Goal: Task Accomplishment & Management: Manage account settings

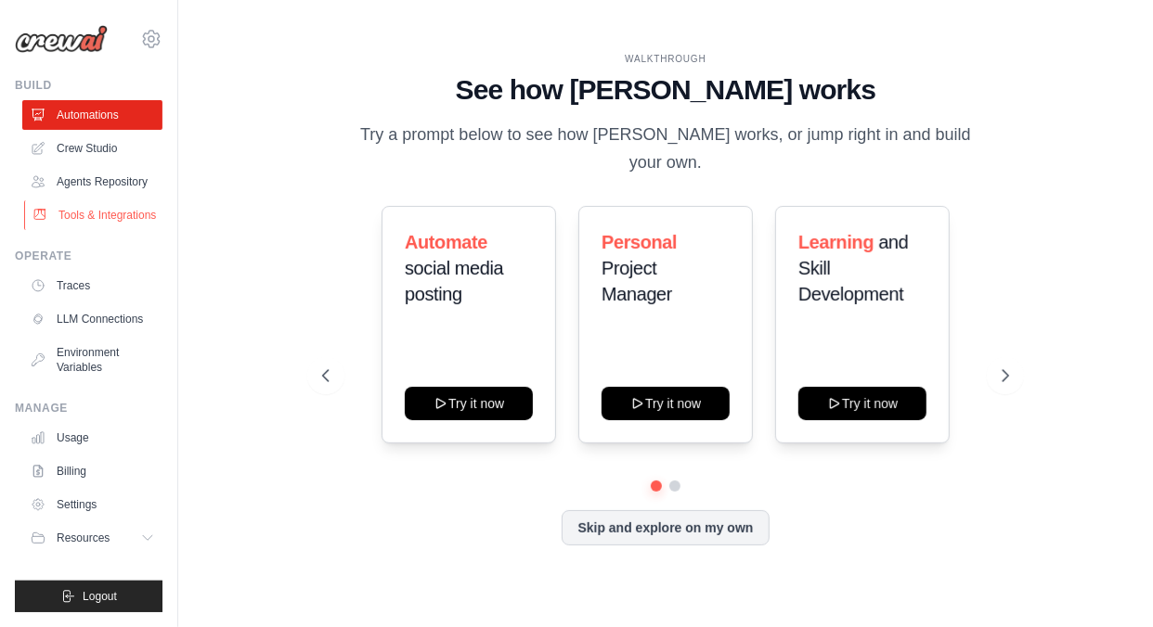
click at [81, 207] on link "Tools & Integrations" at bounding box center [94, 215] width 140 height 30
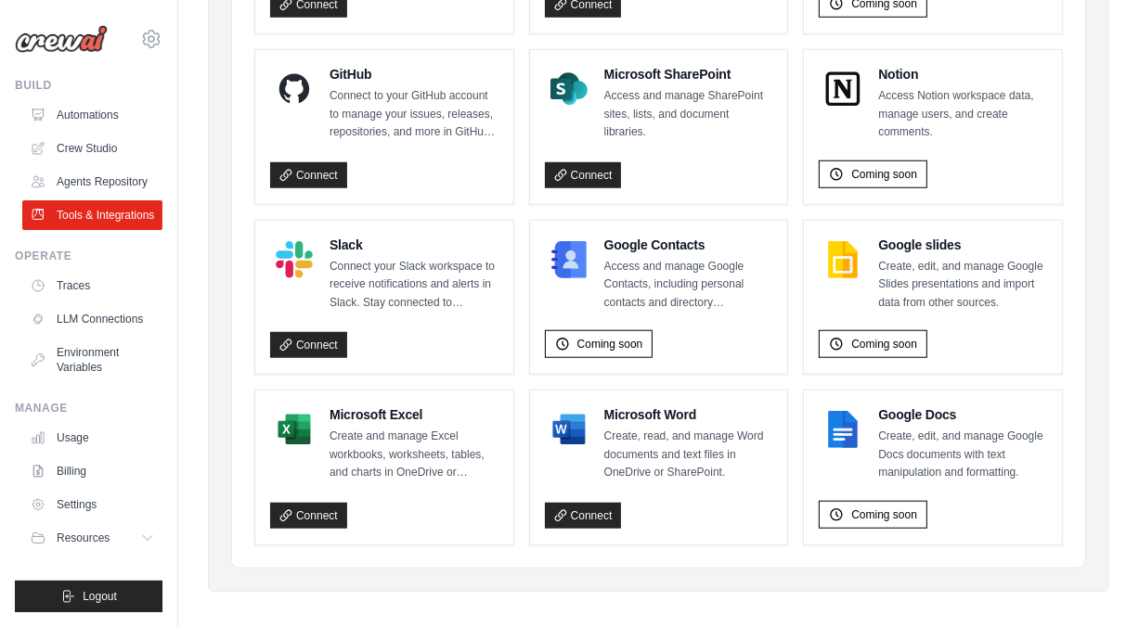
scroll to position [1217, 0]
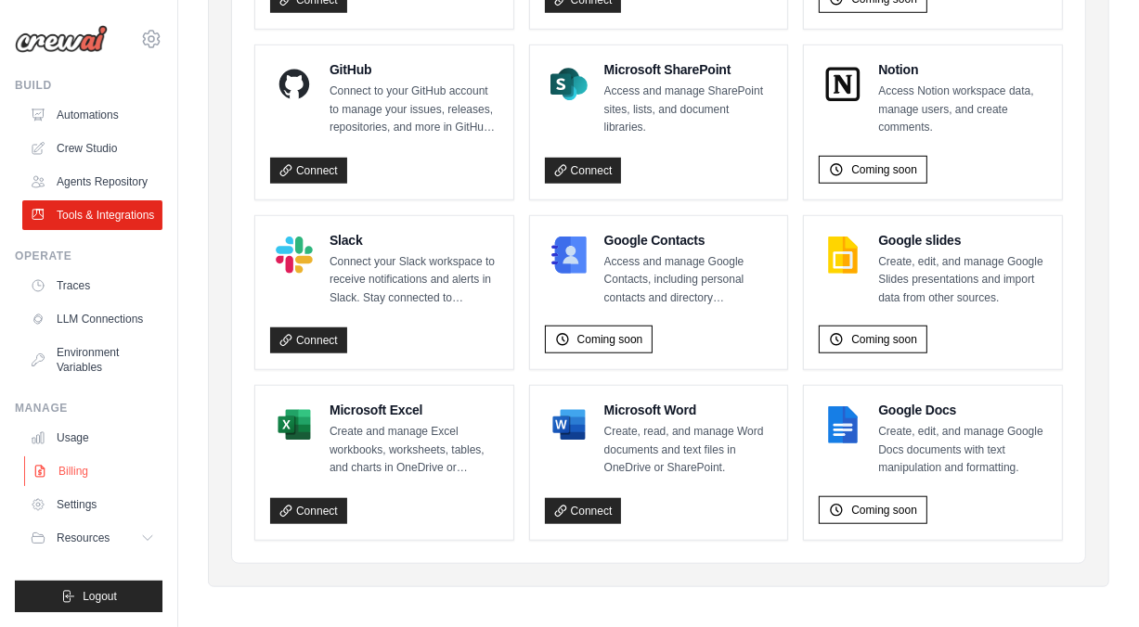
click at [66, 471] on link "Billing" at bounding box center [94, 472] width 140 height 30
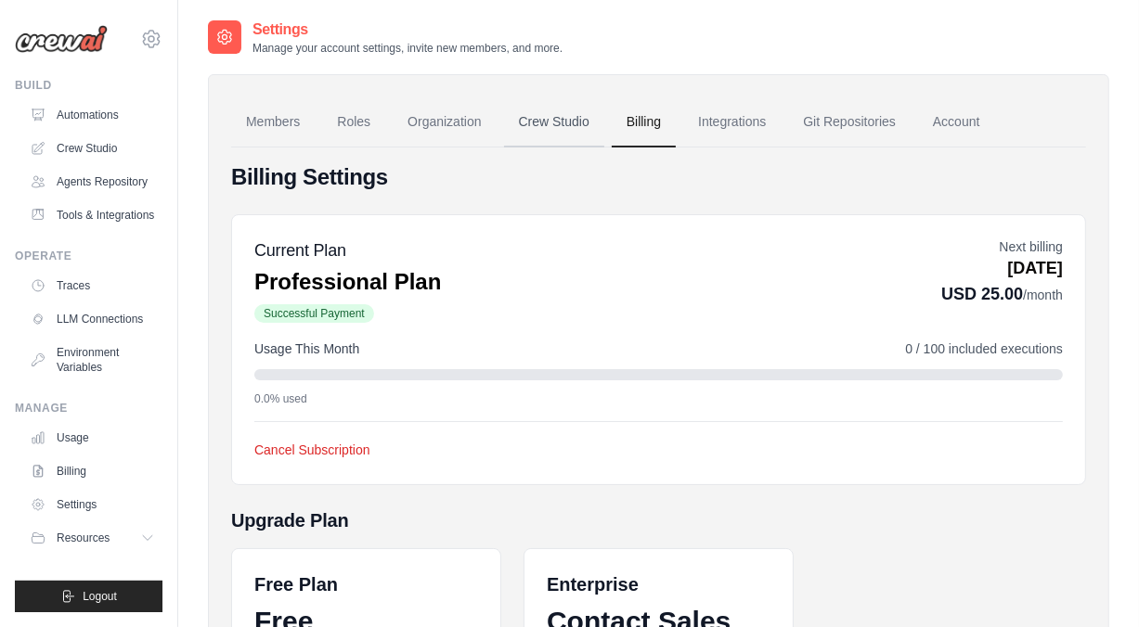
click at [544, 122] on link "Crew Studio" at bounding box center [554, 122] width 100 height 50
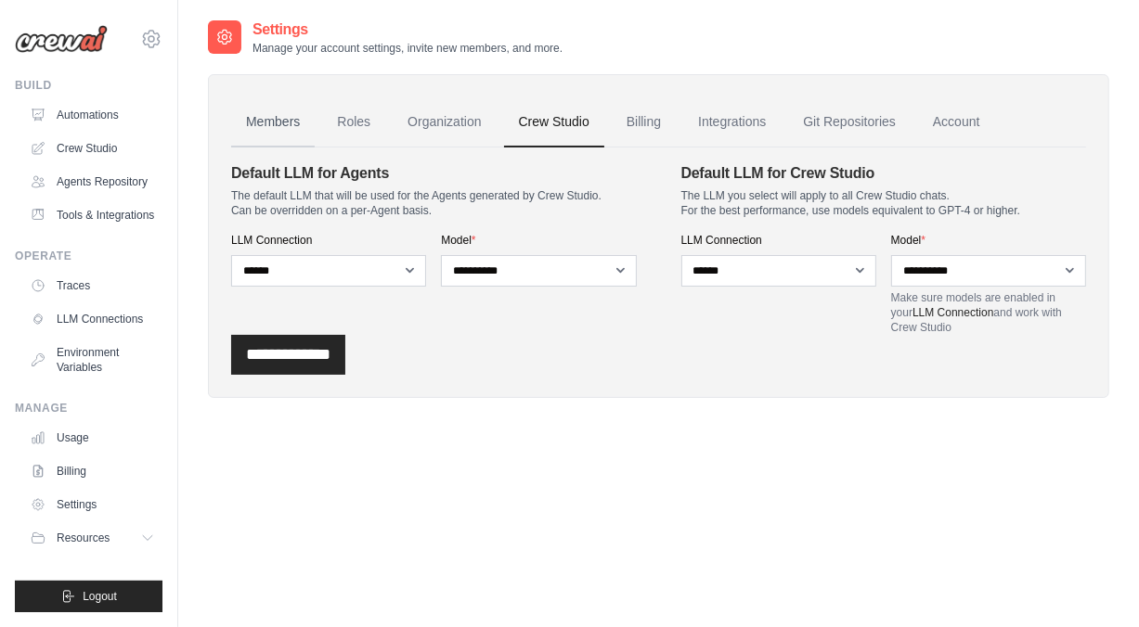
click at [260, 122] on link "Members" at bounding box center [273, 122] width 84 height 50
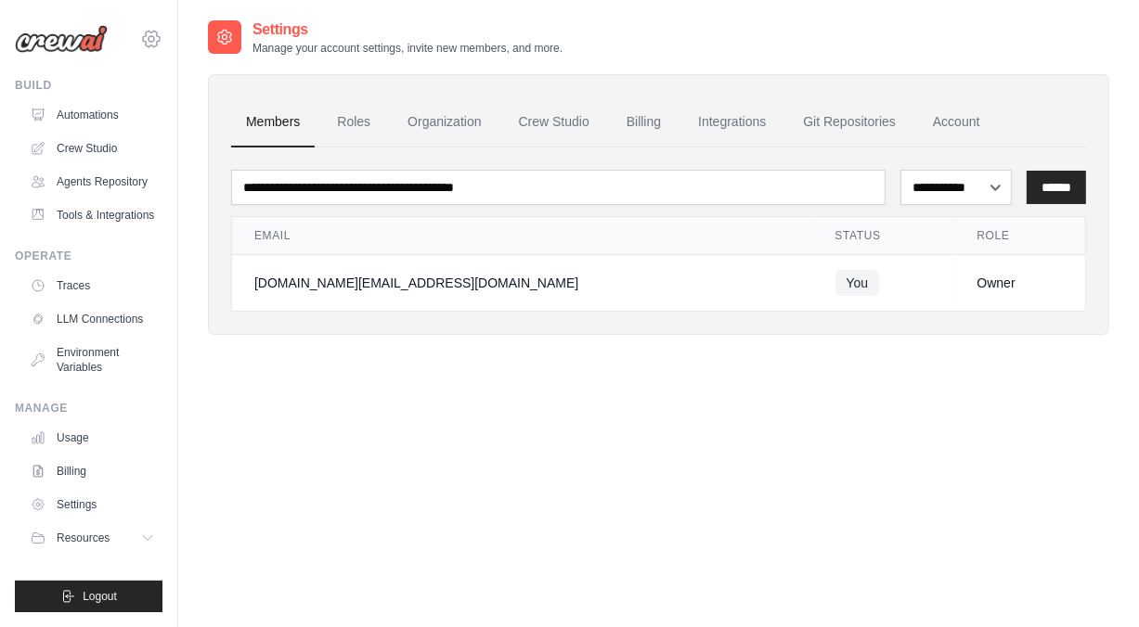
click at [147, 44] on icon at bounding box center [151, 39] width 22 height 22
click at [202, 121] on span "Settings" at bounding box center [230, 115] width 147 height 19
